Goal: Navigation & Orientation: Go to known website

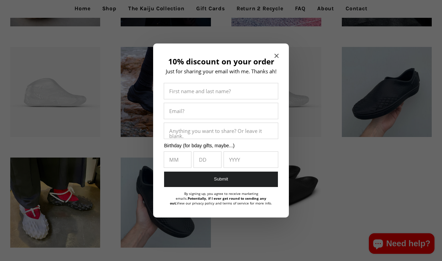
scroll to position [315, 0]
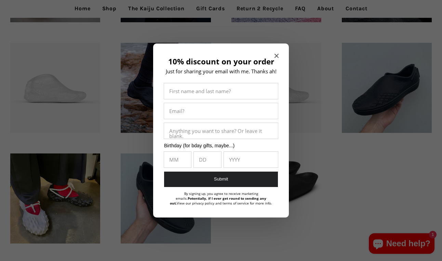
click at [277, 56] on icon "Close modal" at bounding box center [277, 56] width 4 height 4
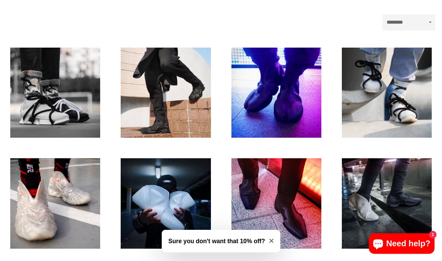
scroll to position [0, 0]
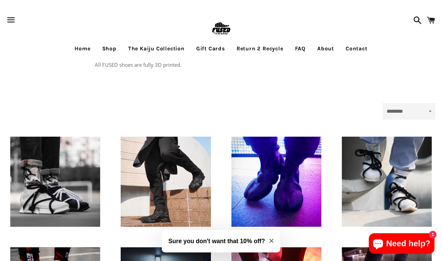
click at [155, 47] on link "The Kaiju Collection" at bounding box center [156, 48] width 67 height 17
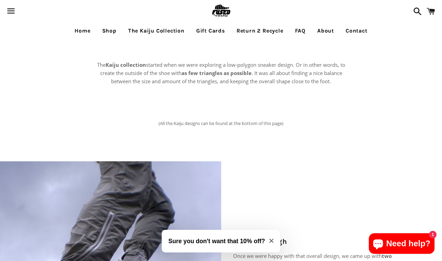
click at [85, 31] on link "Home" at bounding box center [82, 30] width 26 height 17
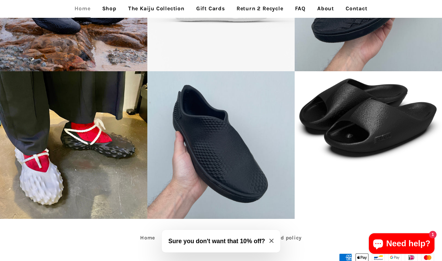
scroll to position [1401, 0]
